Goal: Task Accomplishment & Management: Manage account settings

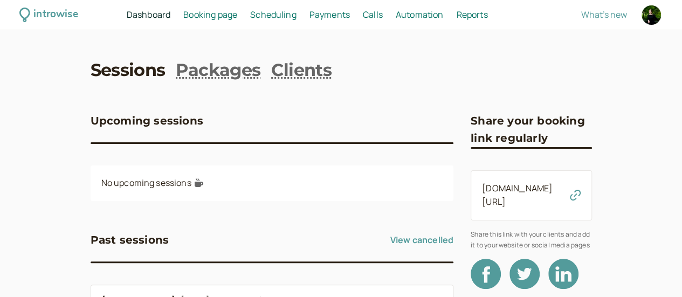
click at [237, 17] on span "Booking page" at bounding box center [210, 15] width 54 height 12
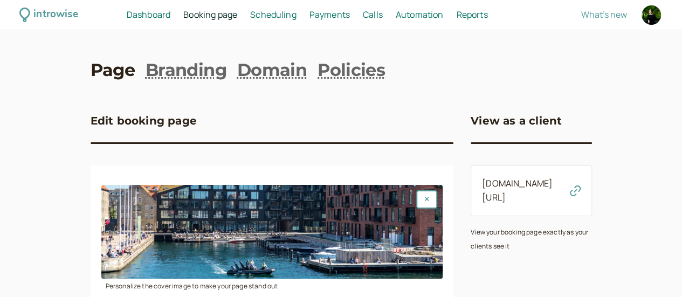
click at [297, 16] on span "Scheduling" at bounding box center [273, 15] width 46 height 12
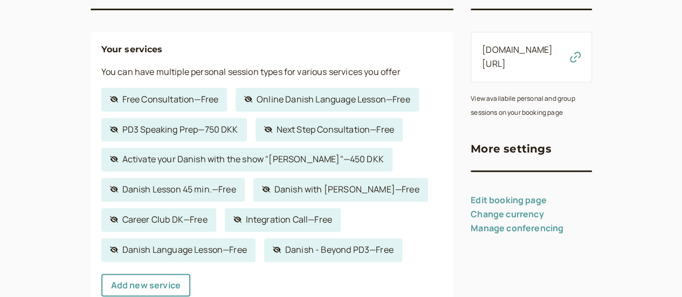
scroll to position [162, 0]
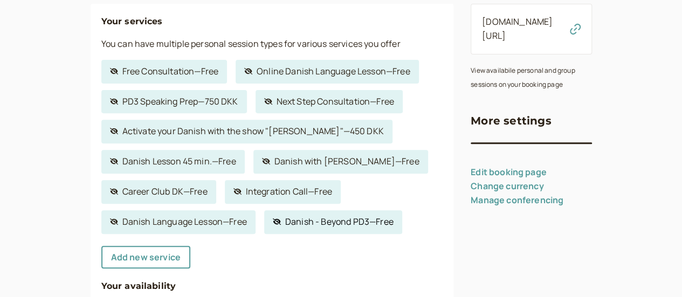
click at [310, 226] on link "Hidden service Danish - Beyond PD3 — Free" at bounding box center [333, 222] width 138 height 24
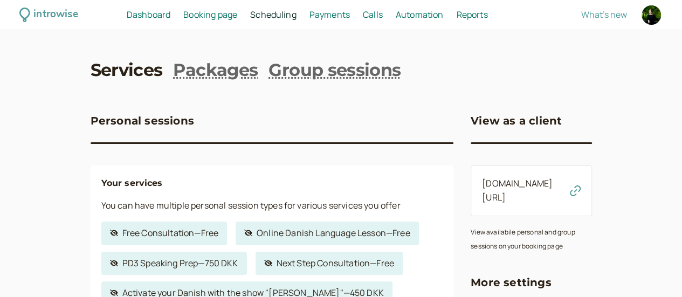
select select "60"
select select "c2z5adJsVqrROgbcEYHF"
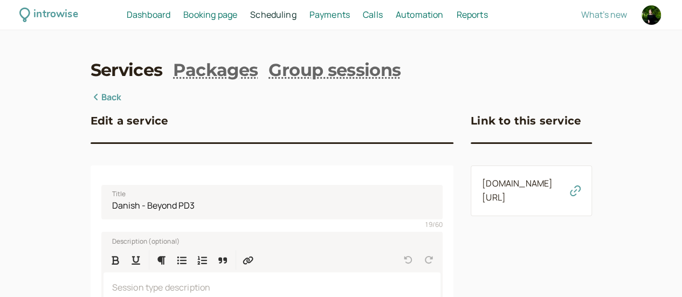
click at [581, 193] on icon "button" at bounding box center [575, 191] width 11 height 11
